Goal: Navigation & Orientation: Find specific page/section

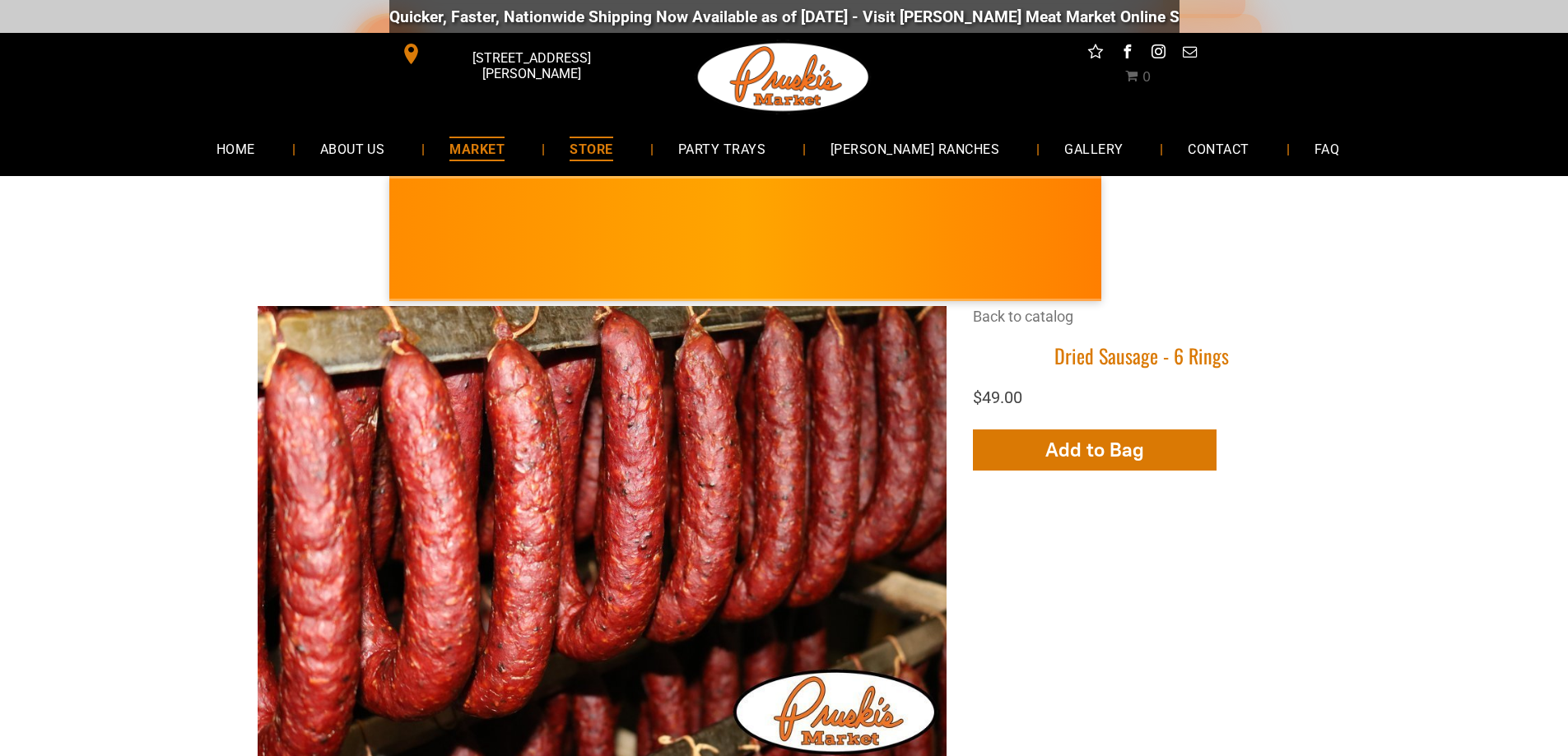
click at [466, 148] on span "MARKET" at bounding box center [476, 148] width 55 height 24
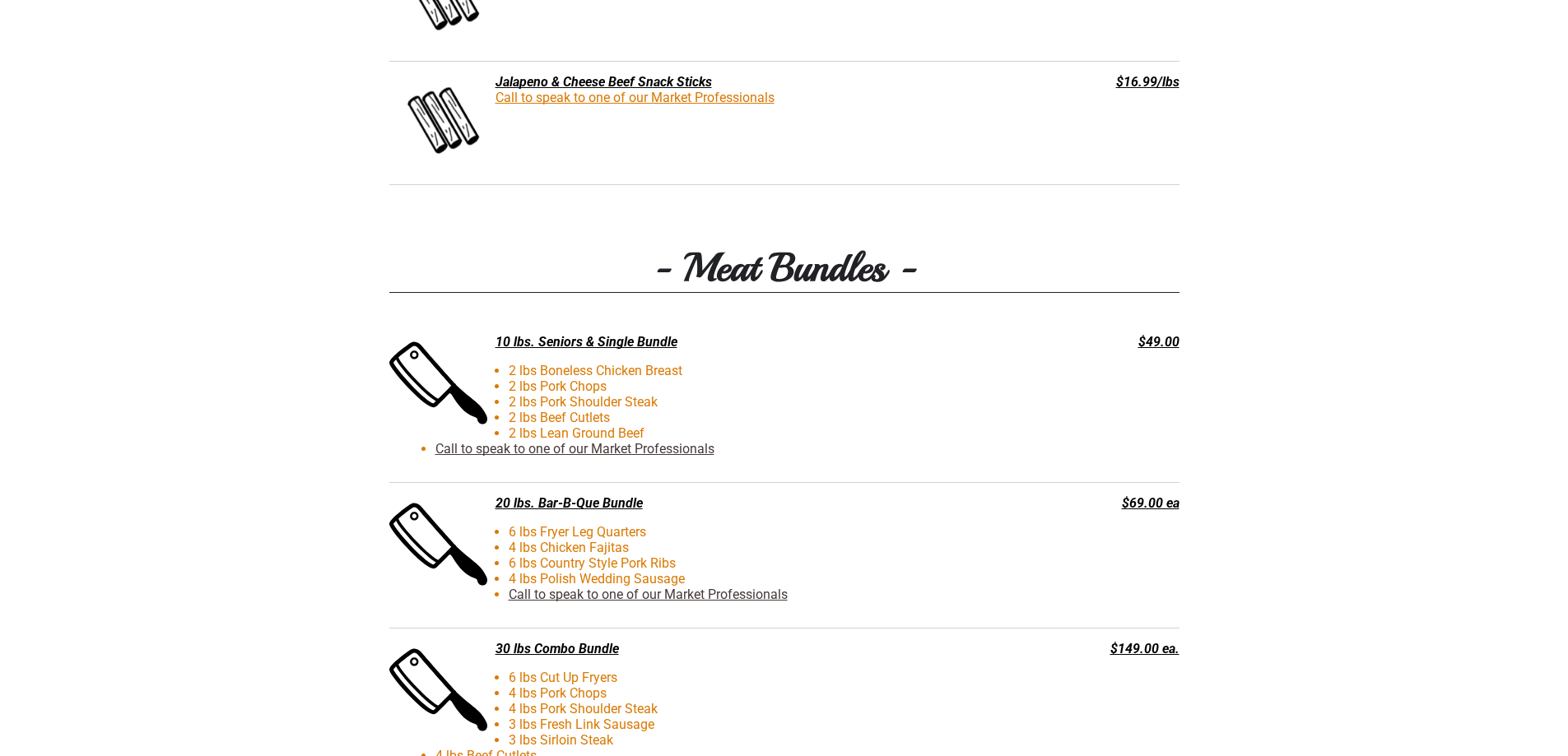
scroll to position [3391, 0]
